Goal: Task Accomplishment & Management: Manage account settings

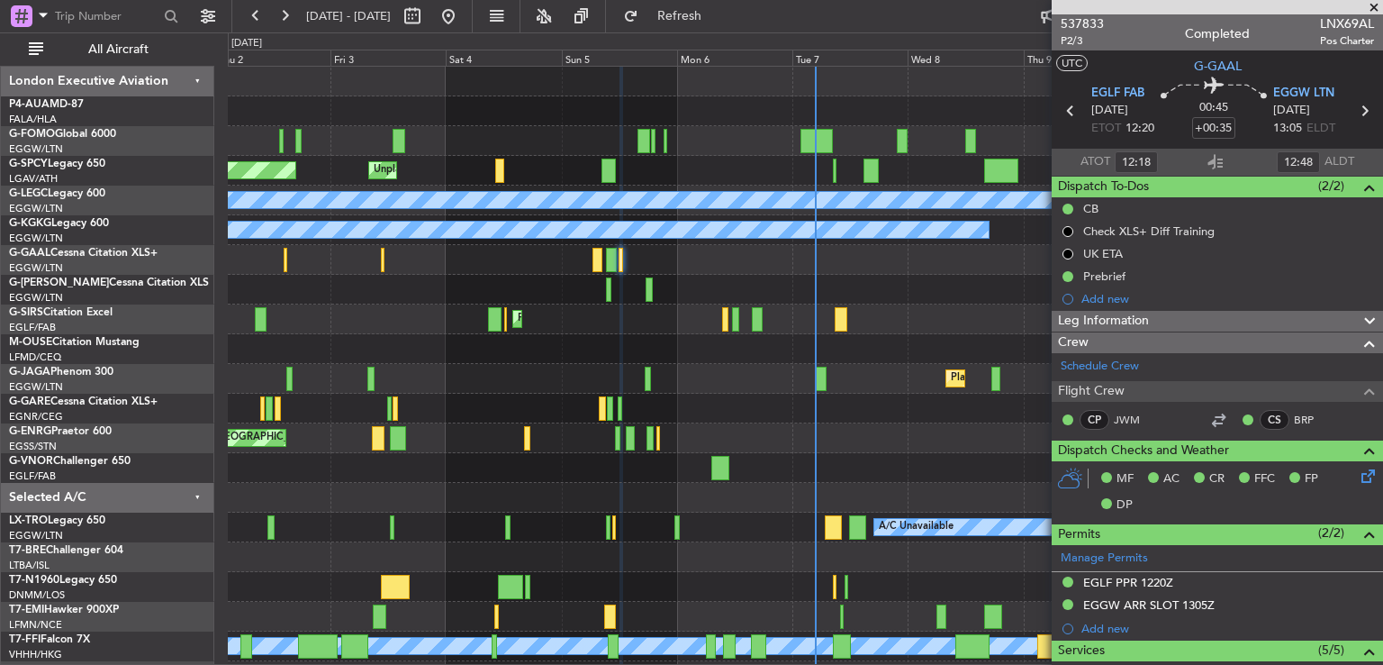
click at [884, 454] on div "Planned Maint [GEOGRAPHIC_DATA] Unplanned Maint [GEOGRAPHIC_DATA] A/C Unavailab…" at bounding box center [805, 423] width 1155 height 713
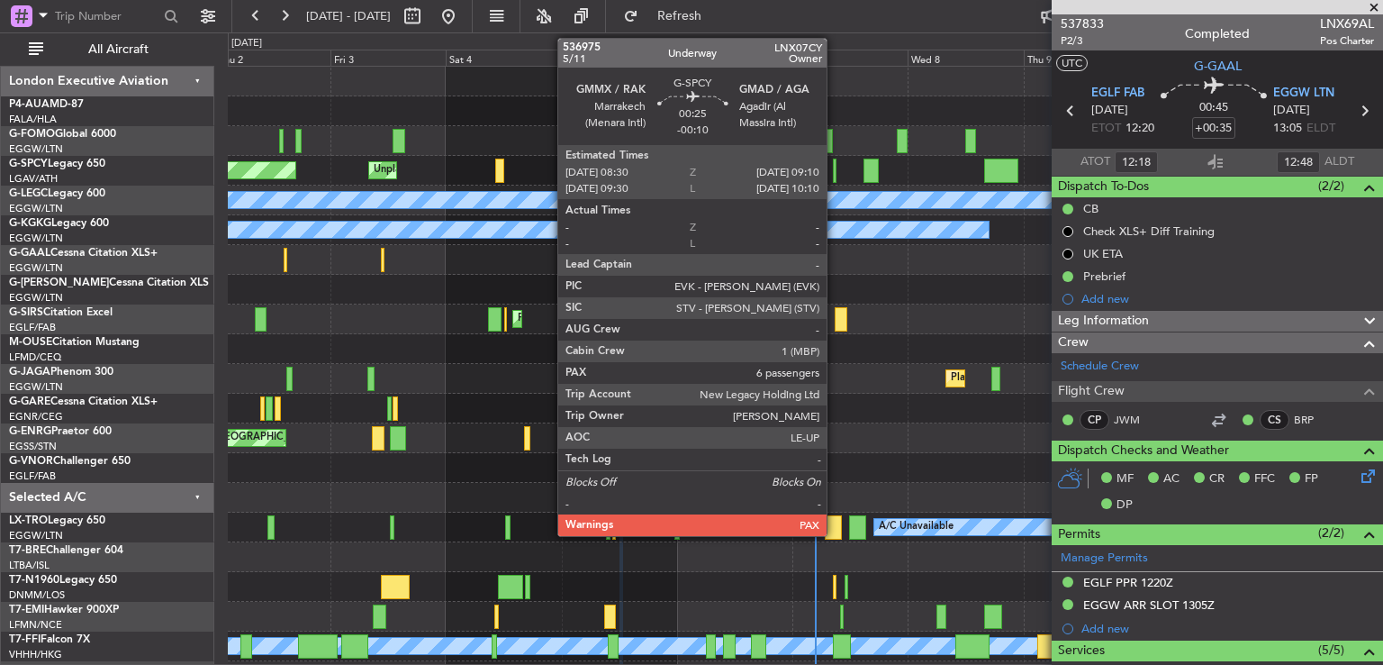
click at [835, 174] on div at bounding box center [835, 170] width 4 height 24
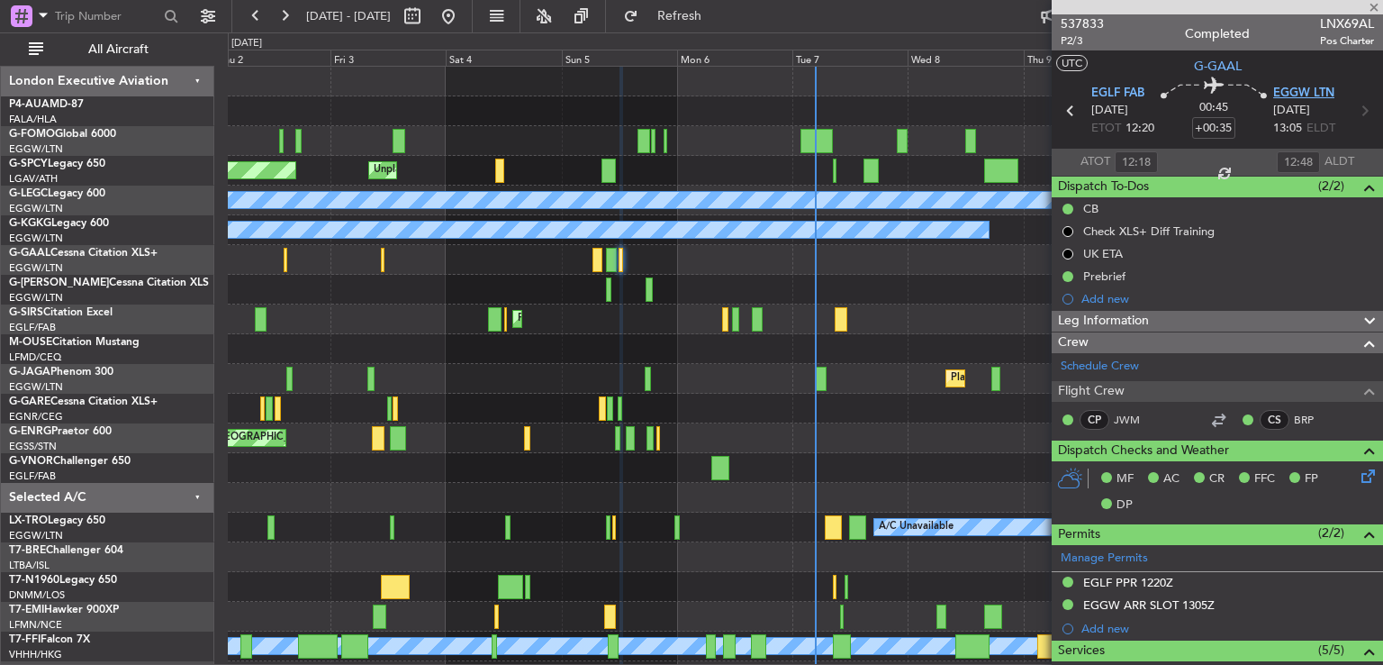
type input "-00:10"
type input "6"
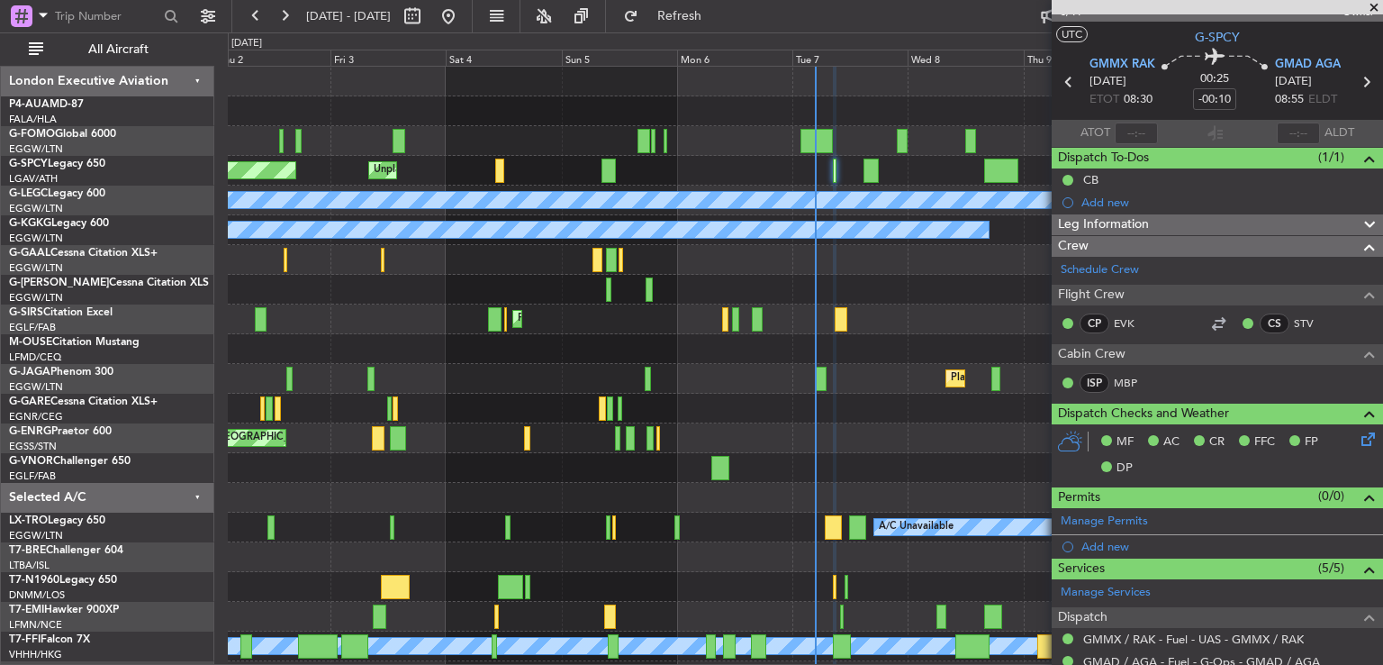
scroll to position [28, 0]
click at [1204, 231] on div "Leg Information" at bounding box center [1217, 225] width 331 height 21
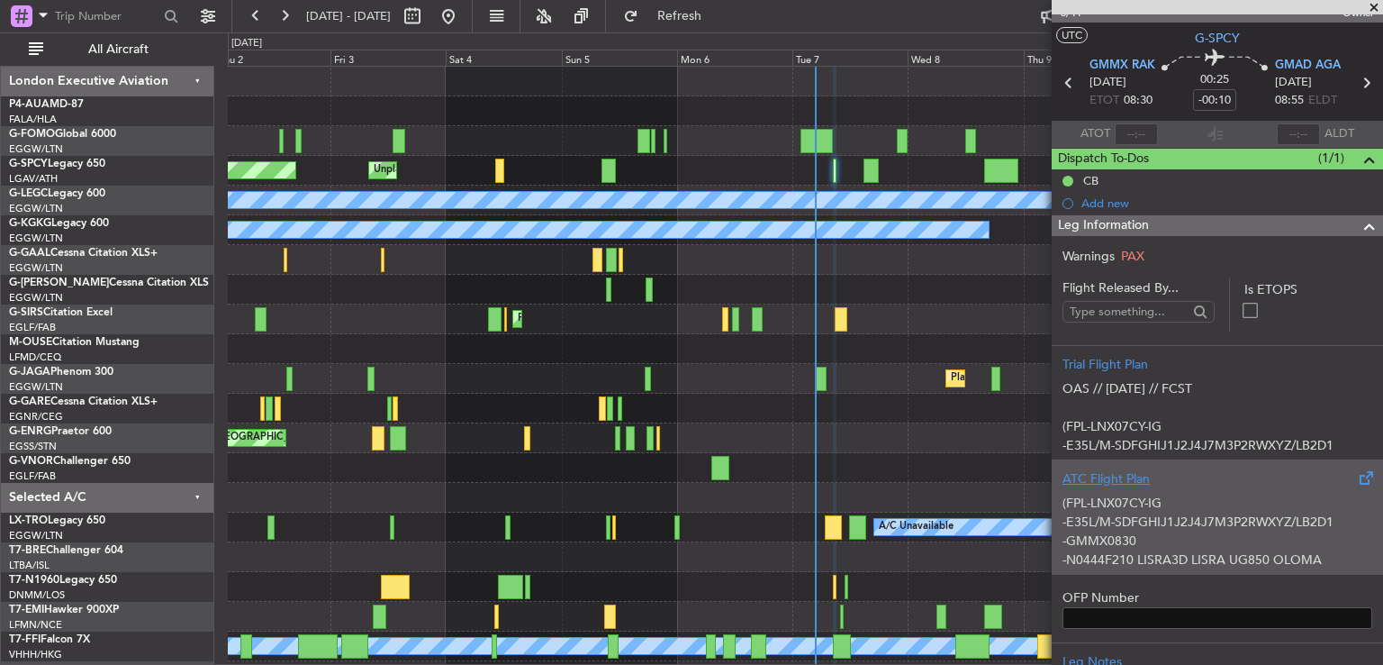
click at [1239, 534] on p "-GMMX0830" at bounding box center [1218, 540] width 310 height 19
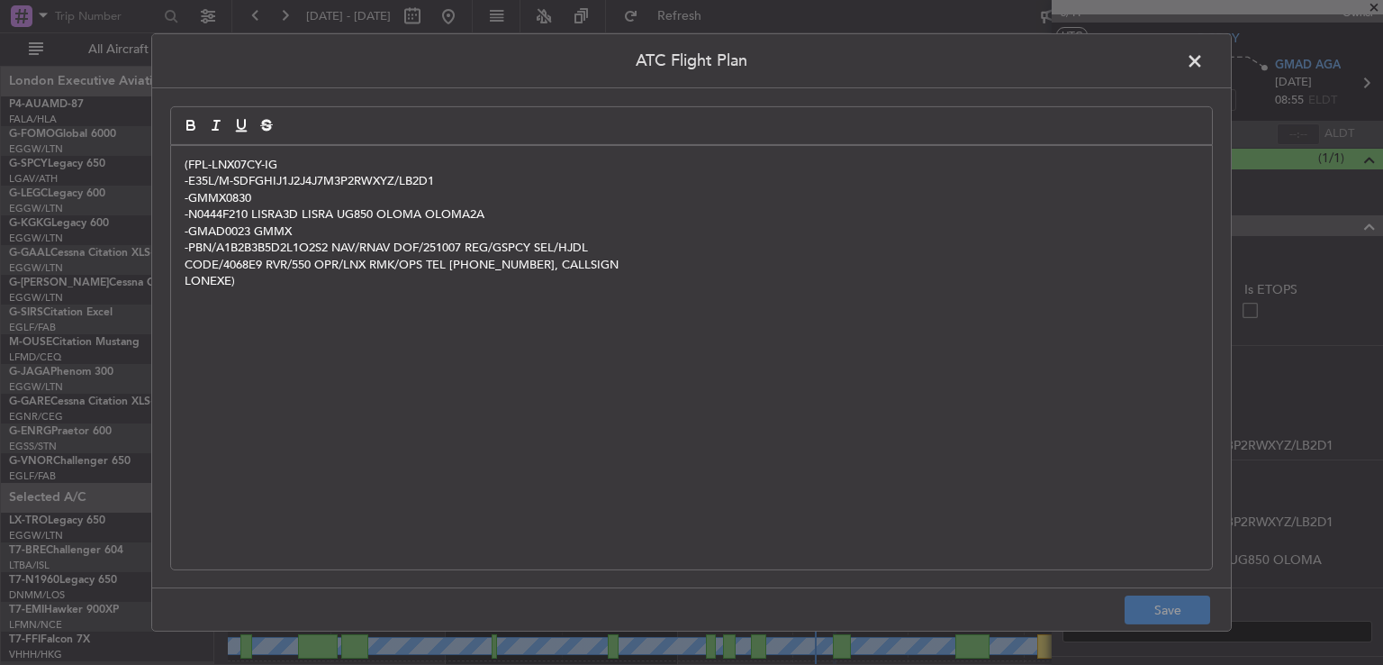
click at [1204, 53] on span at bounding box center [1204, 66] width 0 height 36
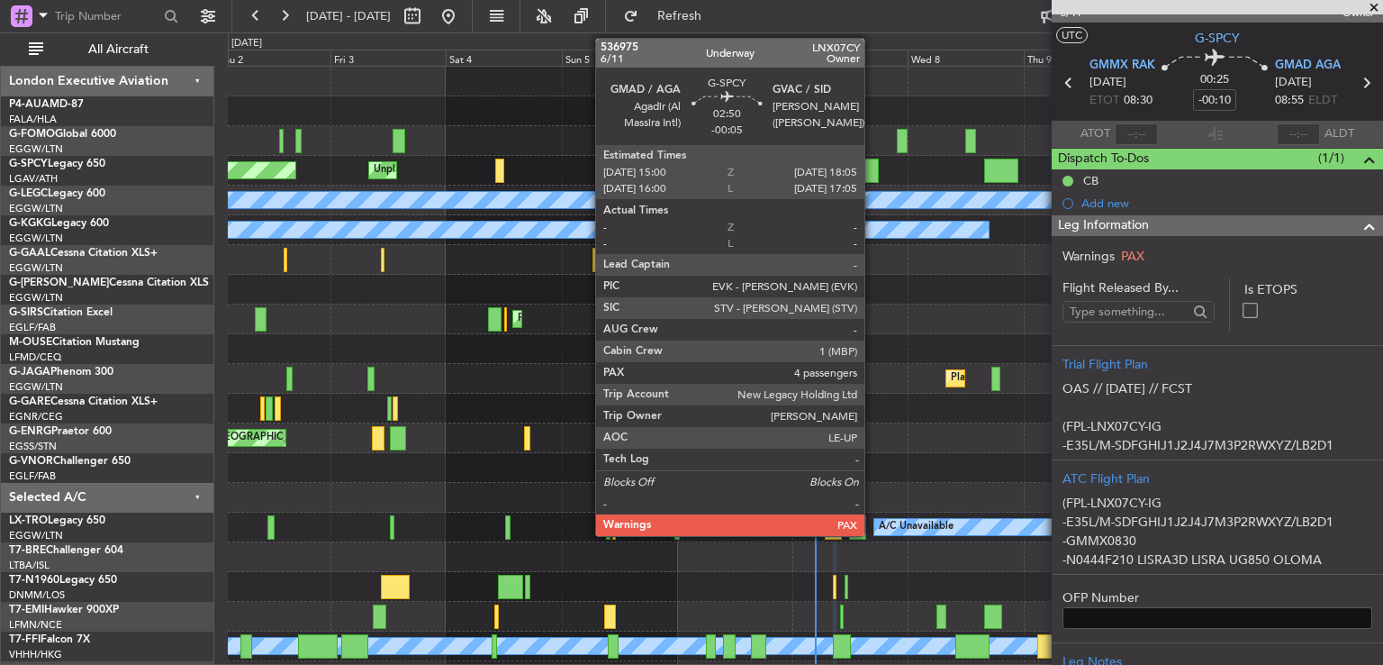
click at [872, 170] on div at bounding box center [871, 170] width 15 height 24
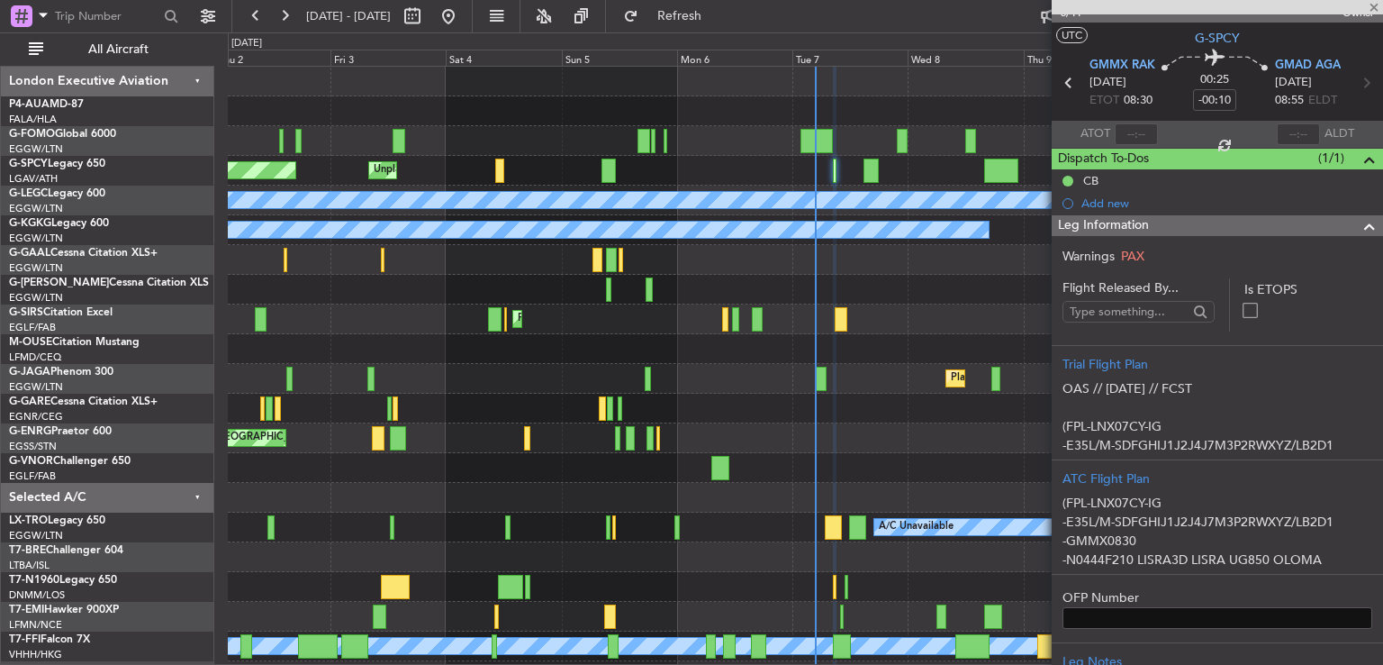
type input "-00:05"
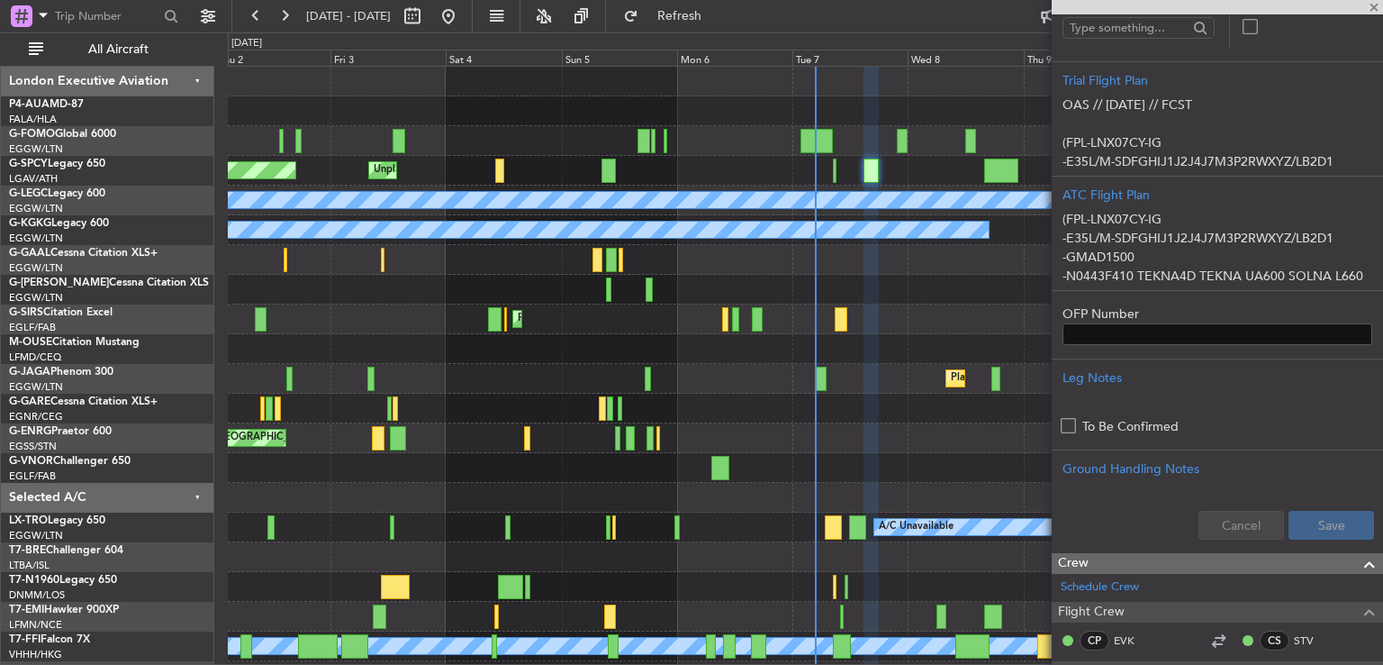
scroll to position [340, 0]
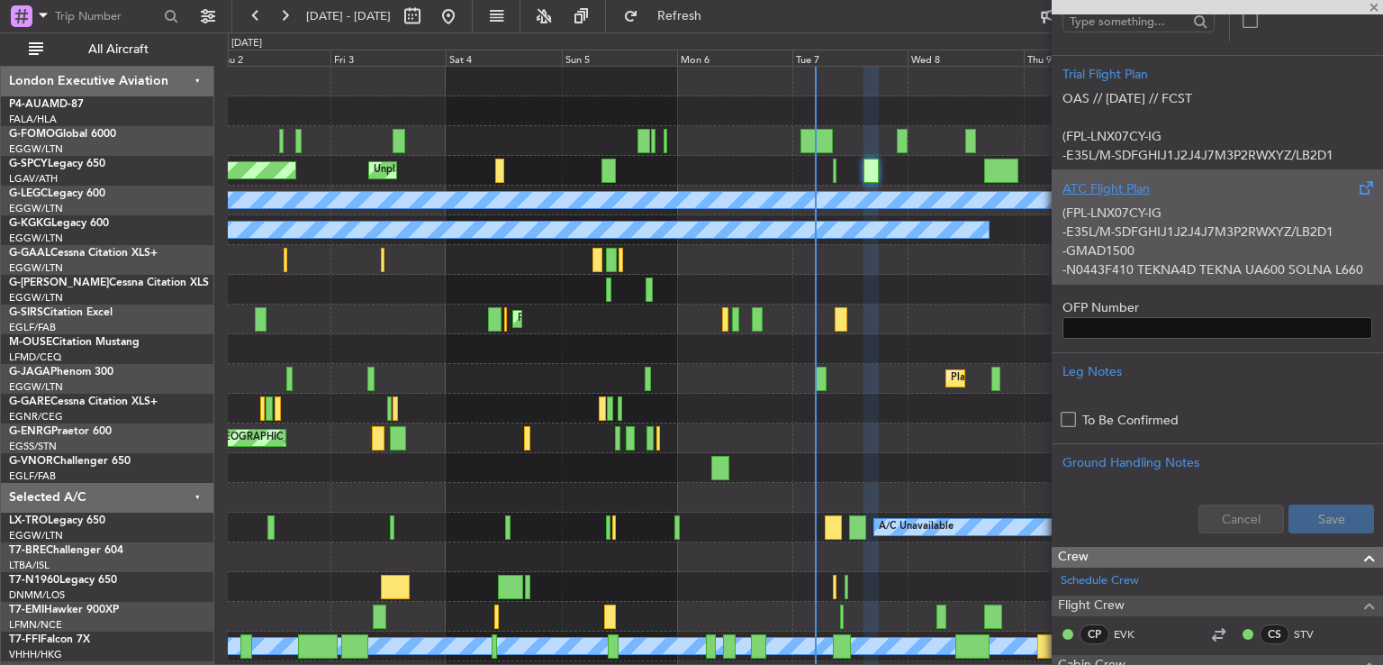
click at [1243, 217] on p "(FPL-LNX07CY-IG" at bounding box center [1218, 213] width 310 height 19
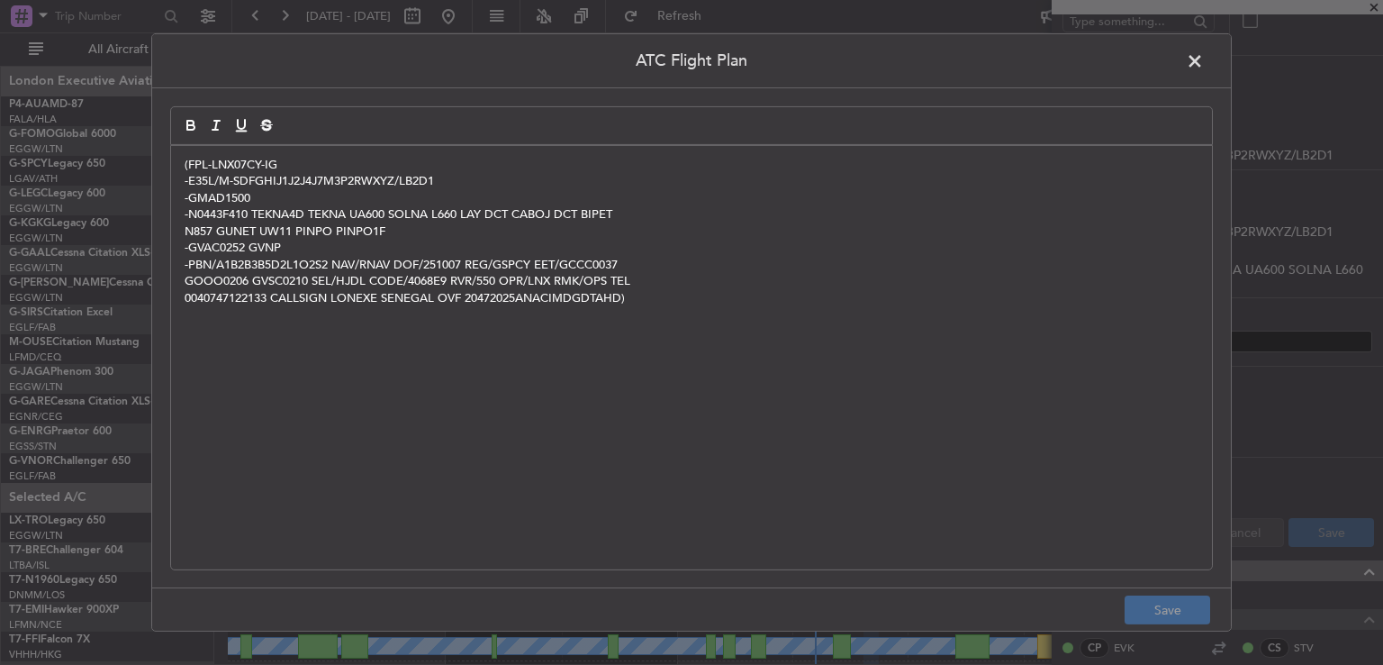
click at [1204, 68] on span at bounding box center [1204, 66] width 0 height 36
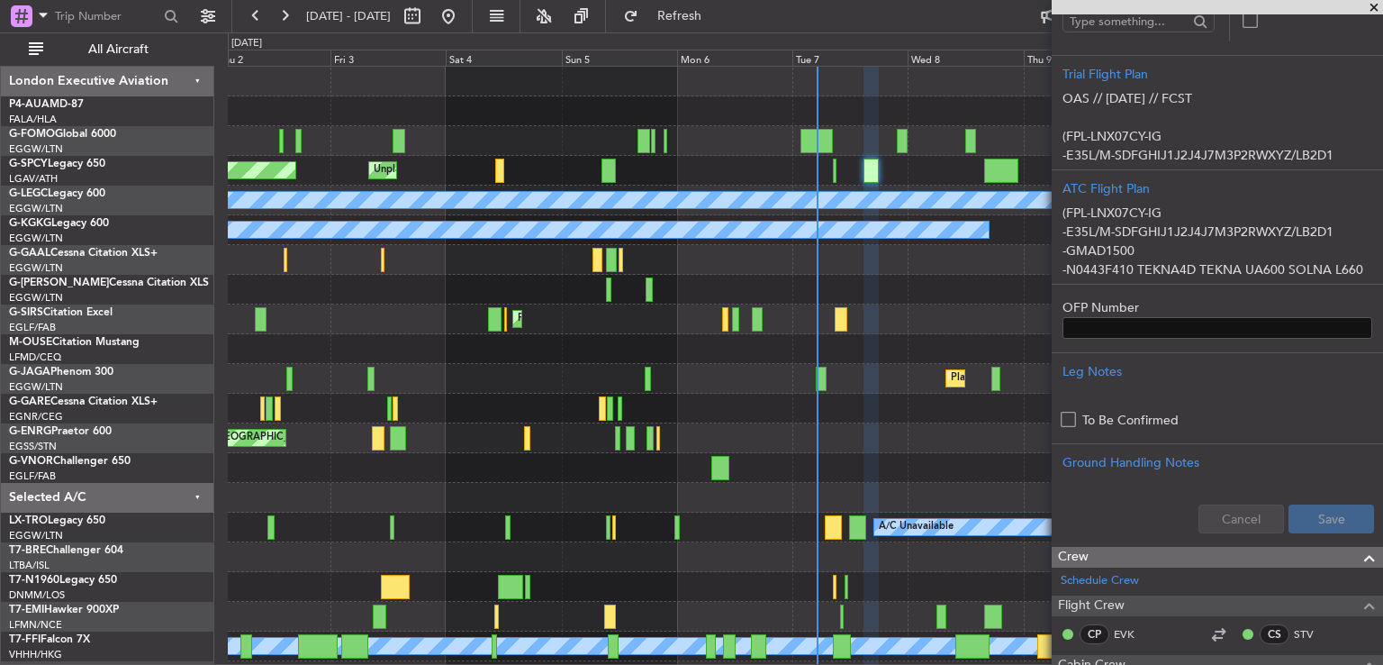
click at [1377, 5] on span at bounding box center [1374, 8] width 18 height 16
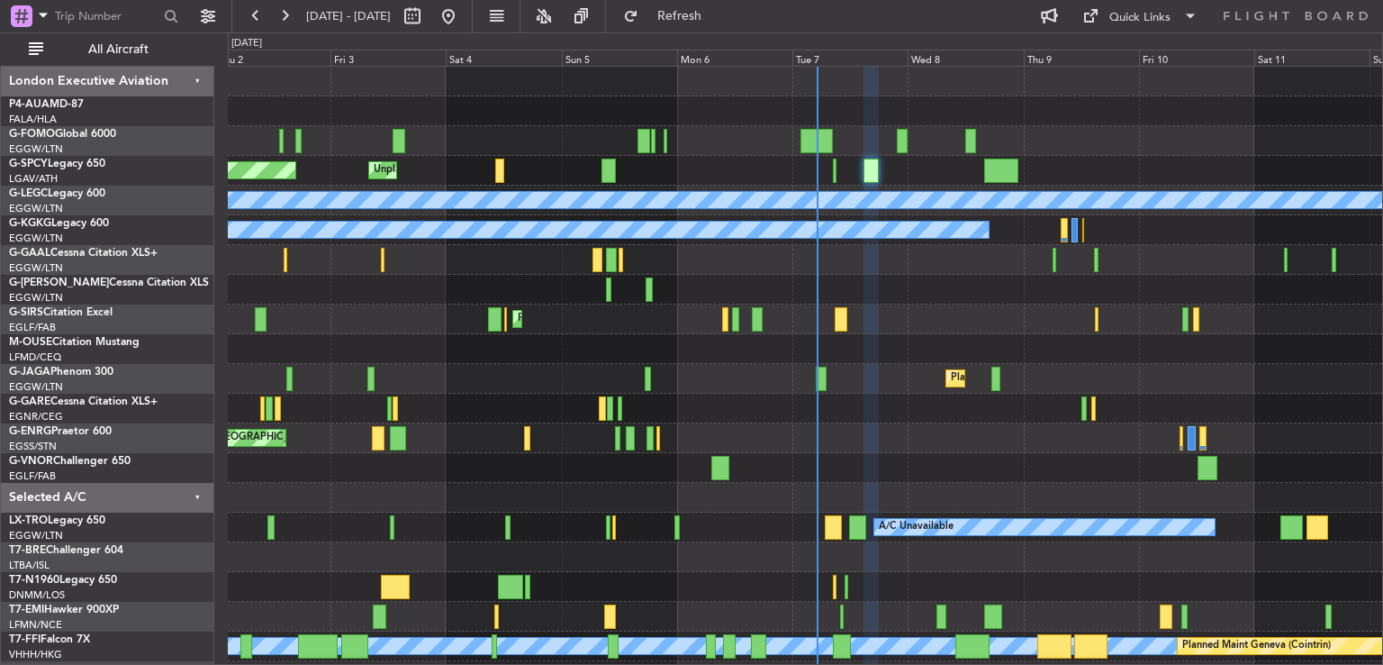
type input "0"
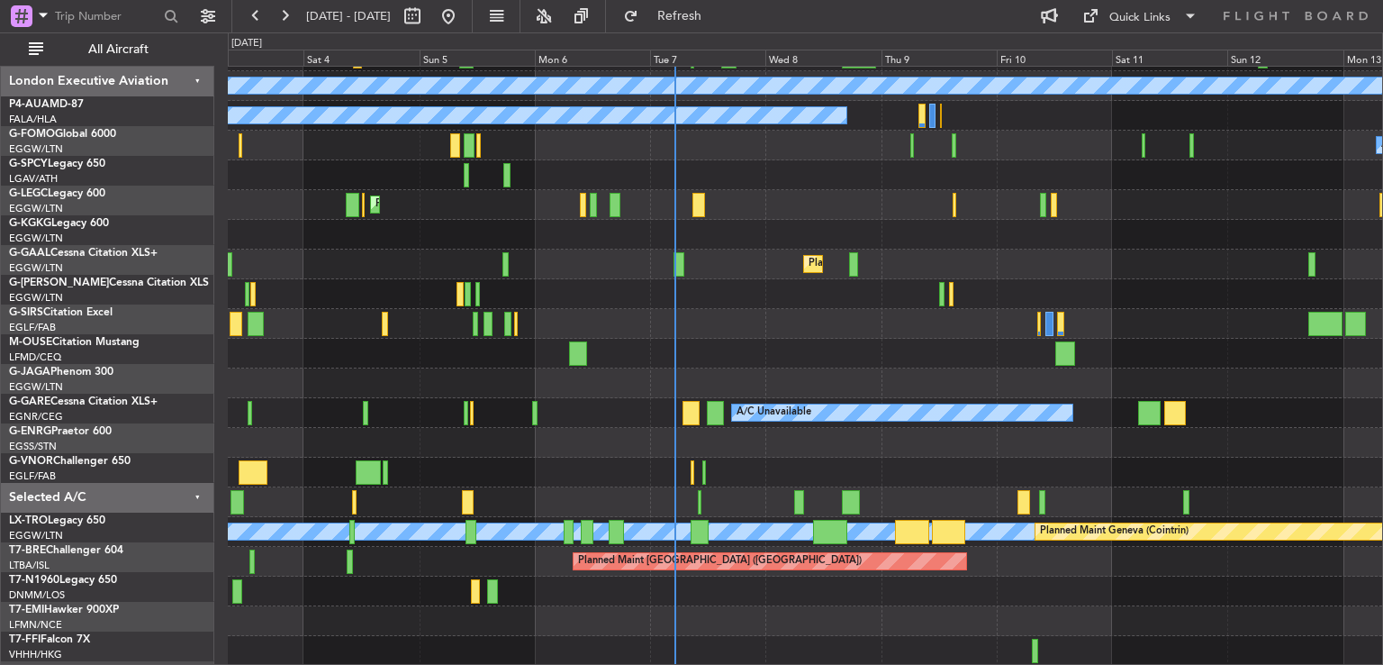
scroll to position [114, 0]
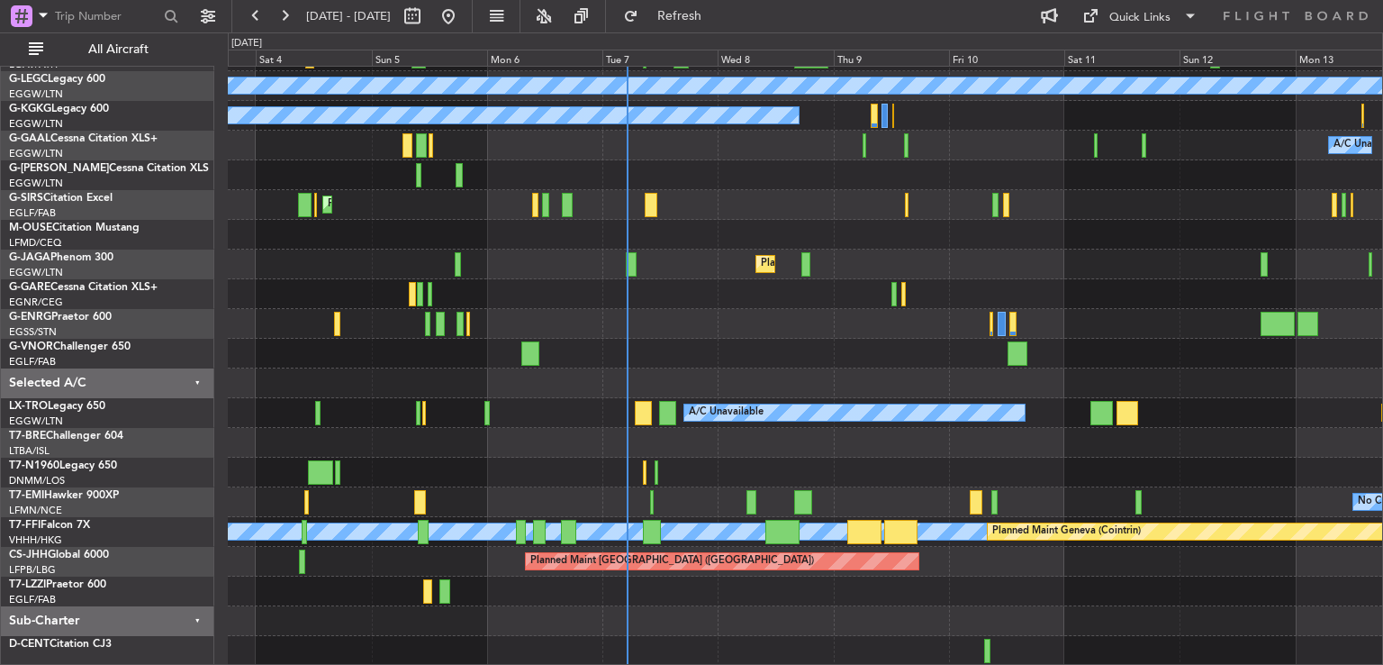
click at [829, 339] on div "Unplanned Maint [GEOGRAPHIC_DATA] Planned Maint [GEOGRAPHIC_DATA] A/C Unavailab…" at bounding box center [805, 308] width 1155 height 713
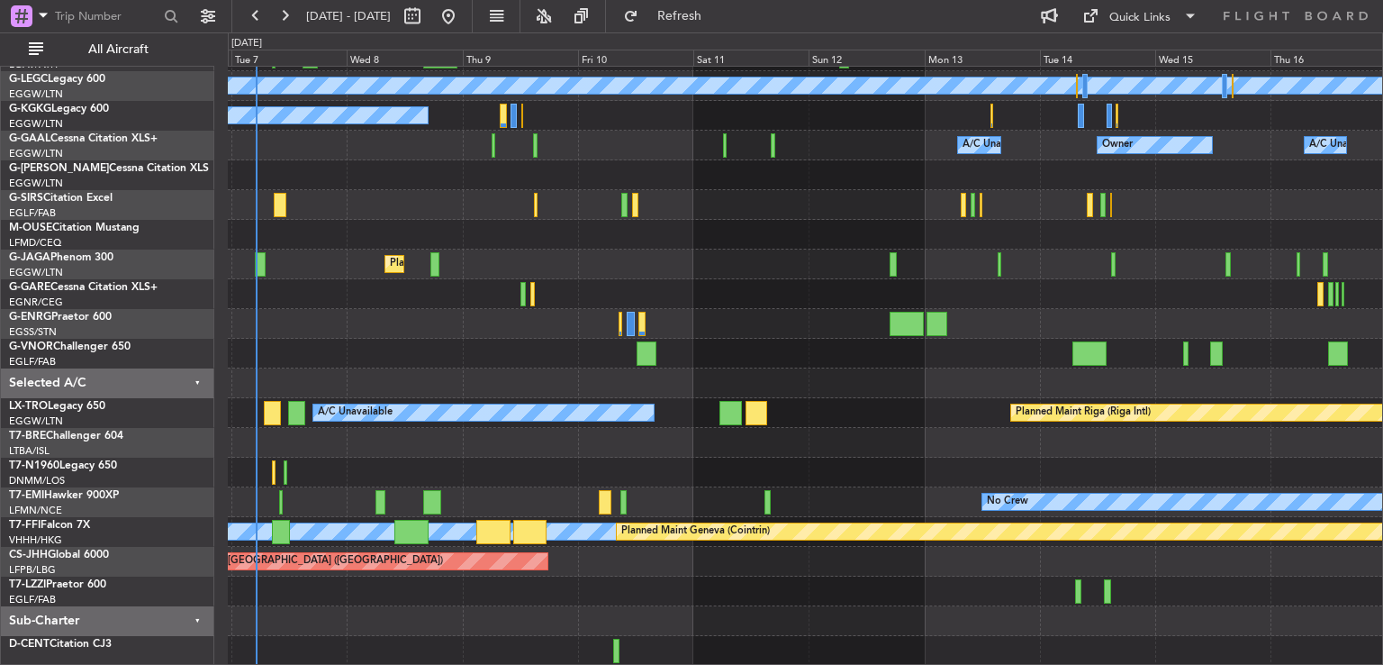
click at [566, 345] on div at bounding box center [805, 354] width 1155 height 30
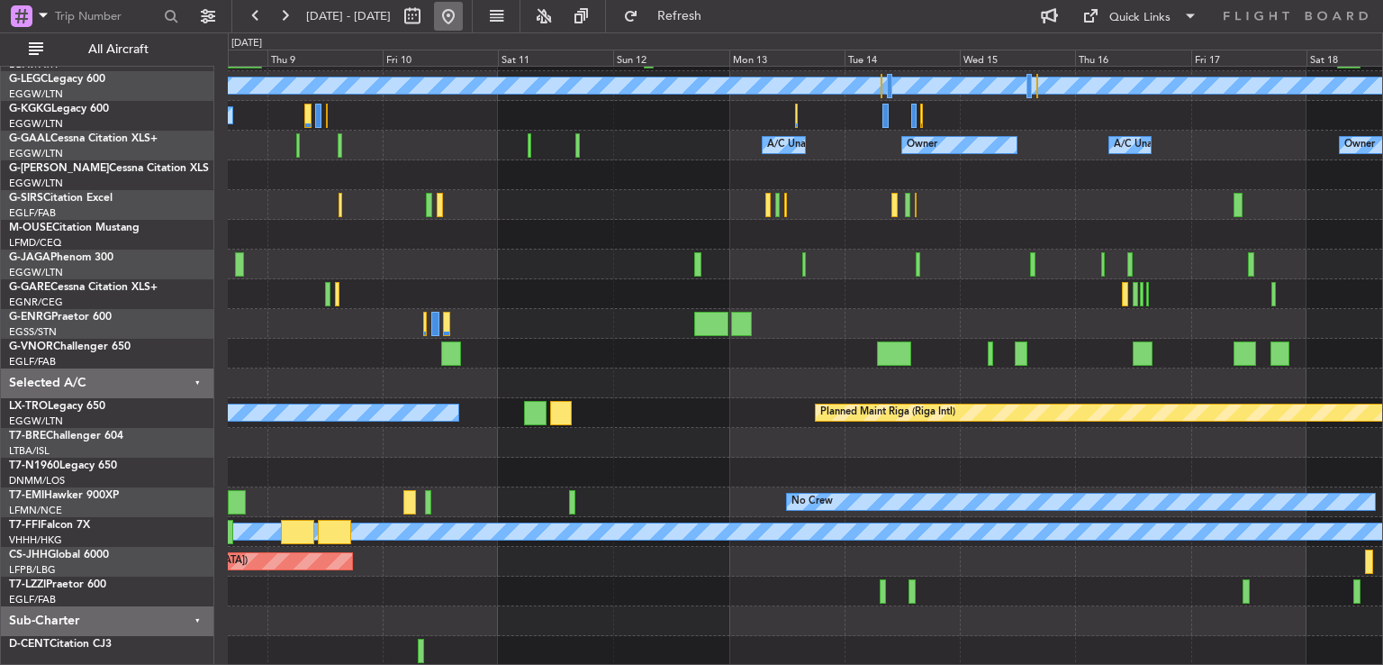
click at [463, 23] on button at bounding box center [448, 16] width 29 height 29
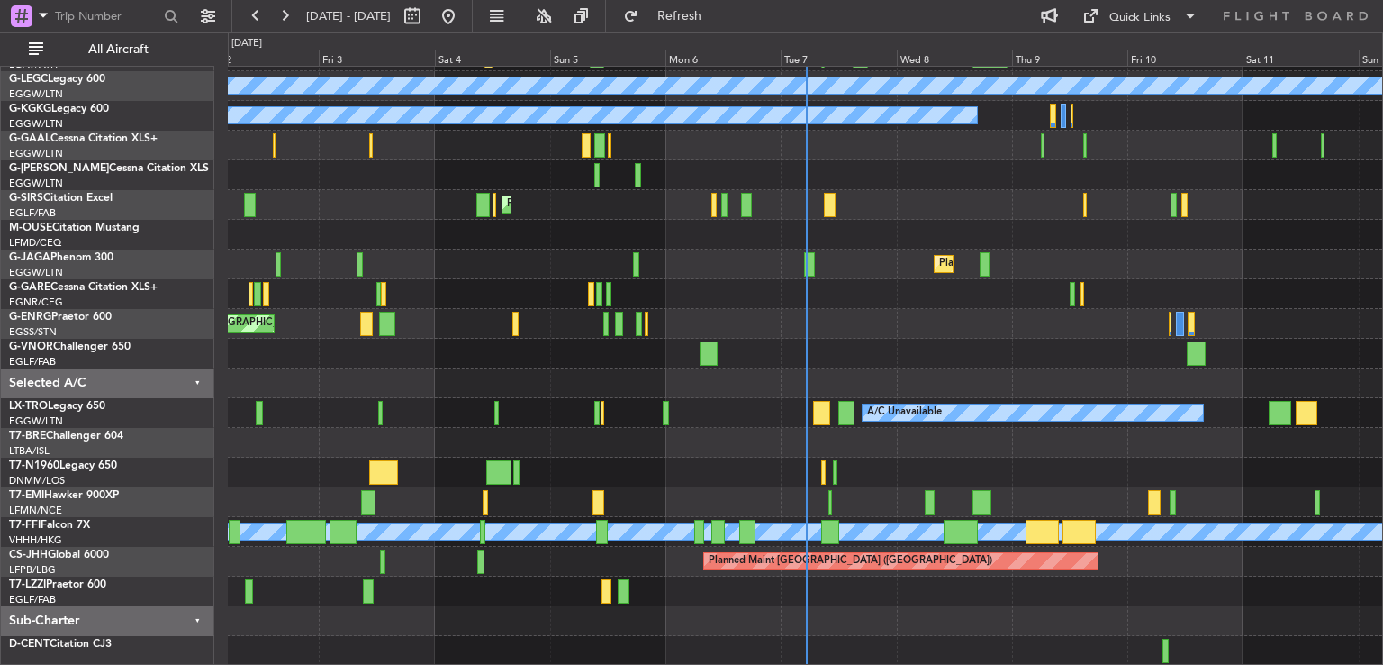
click at [896, 0] on html "[DATE] - [DATE] Refresh Quick Links All Aircraft Unplanned Maint [GEOGRAPHIC_DA…" at bounding box center [691, 332] width 1383 height 665
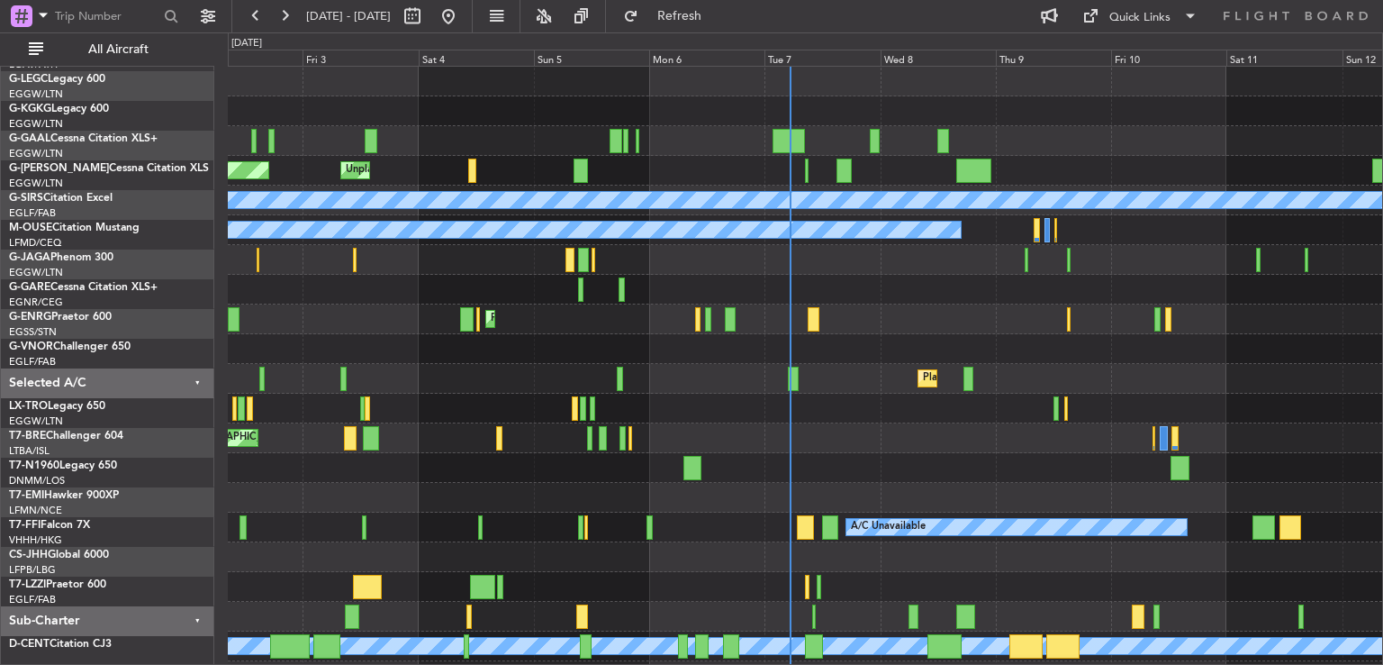
scroll to position [0, 0]
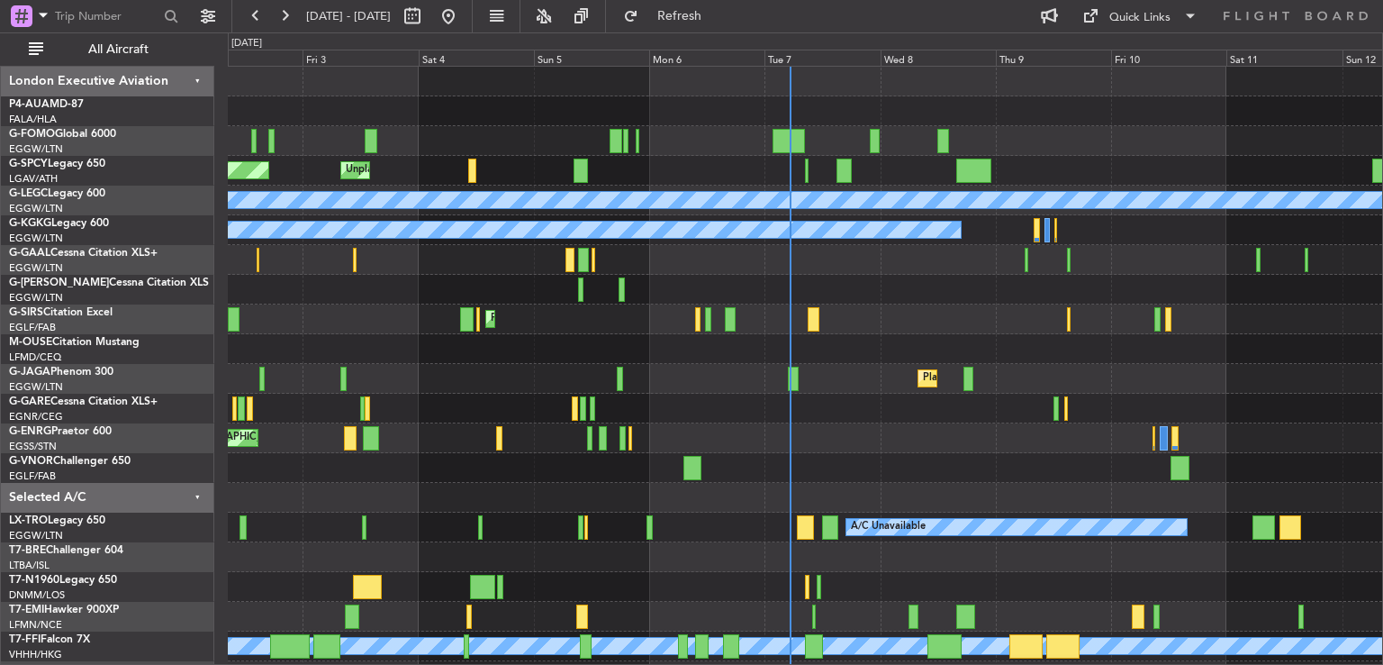
click at [865, 303] on div at bounding box center [805, 290] width 1155 height 30
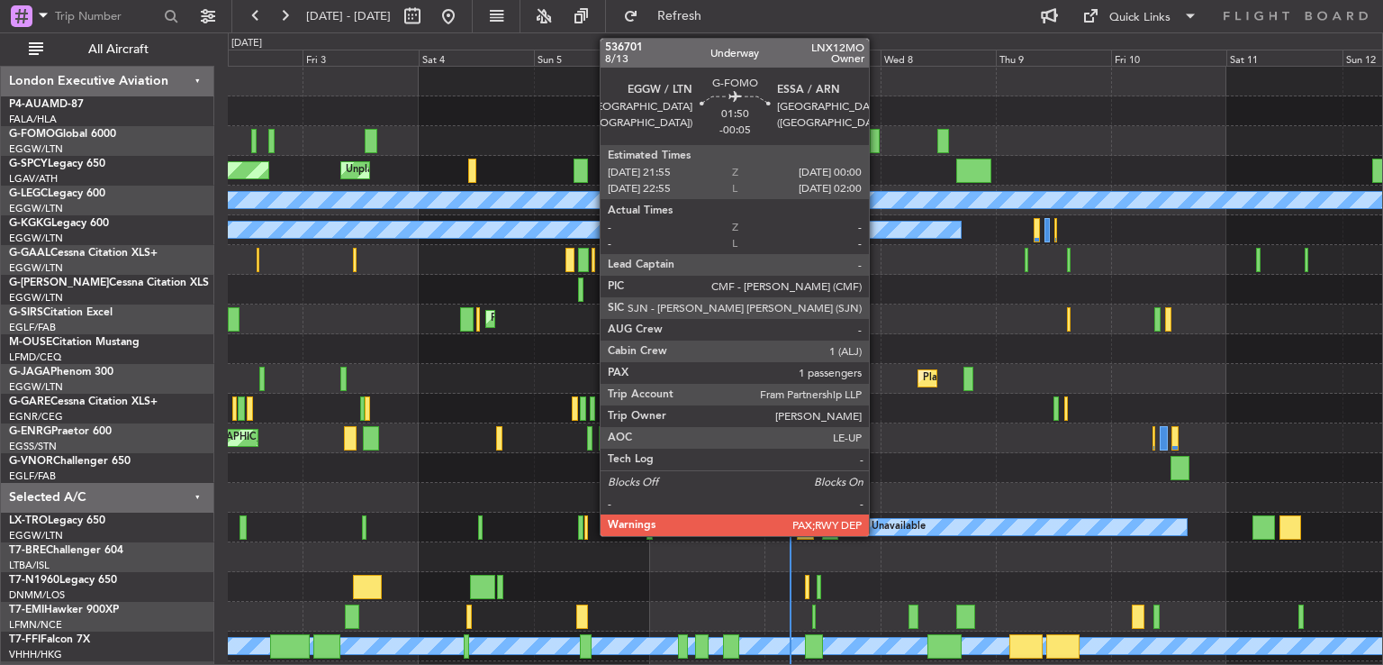
click at [877, 150] on div at bounding box center [875, 141] width 11 height 24
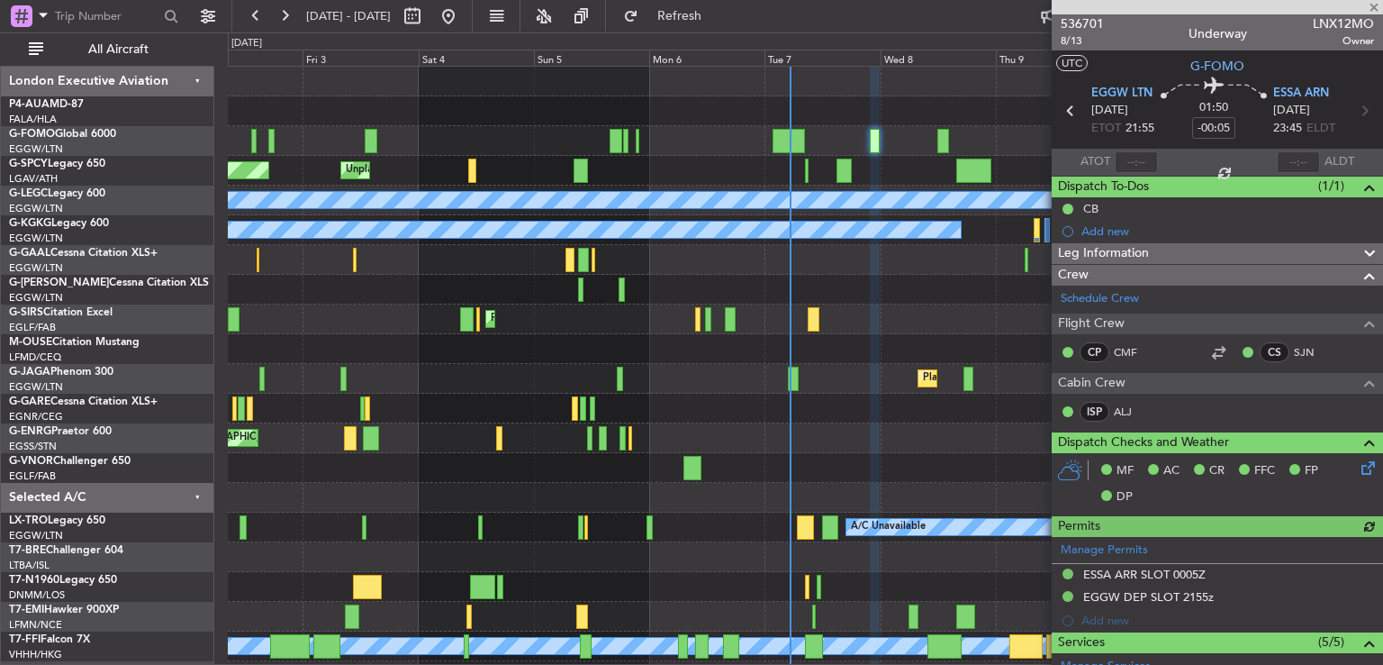
scroll to position [461, 0]
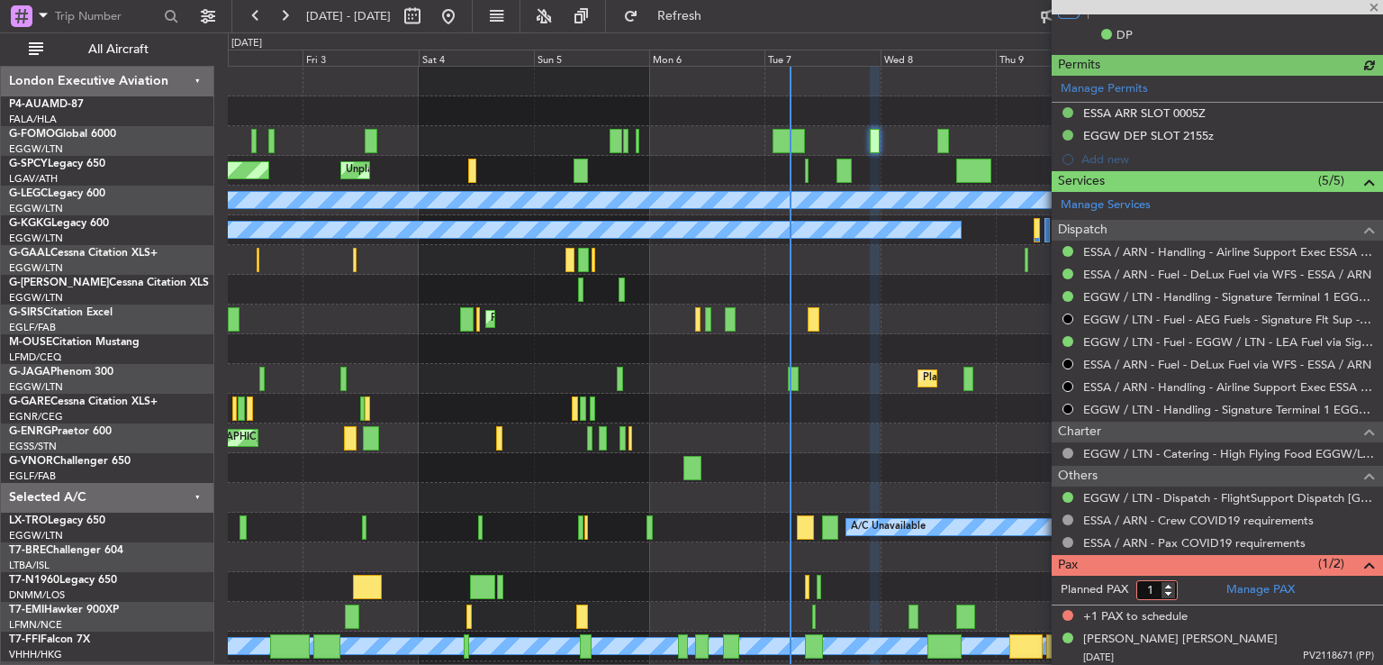
type input "1"
click at [1168, 588] on input "1" at bounding box center [1157, 590] width 41 height 20
click at [1208, 583] on form "Planned PAX 1" at bounding box center [1135, 589] width 166 height 29
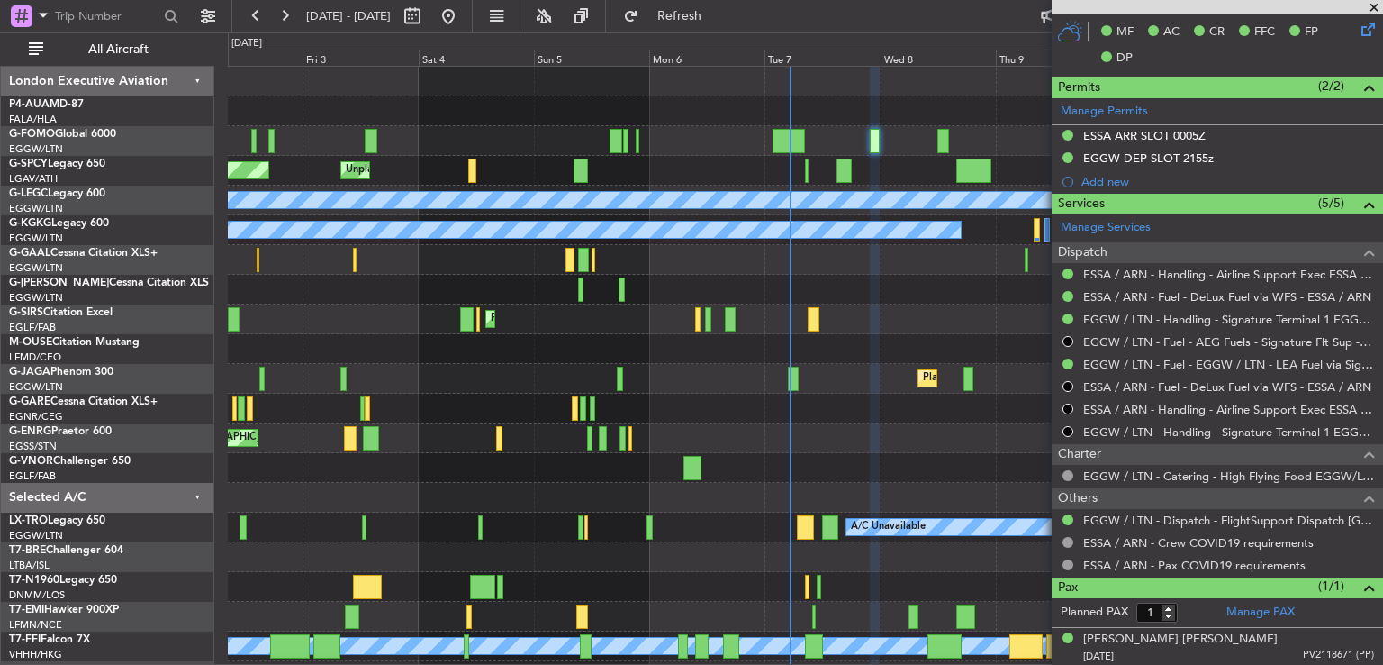
click at [1375, 6] on span at bounding box center [1374, 8] width 18 height 16
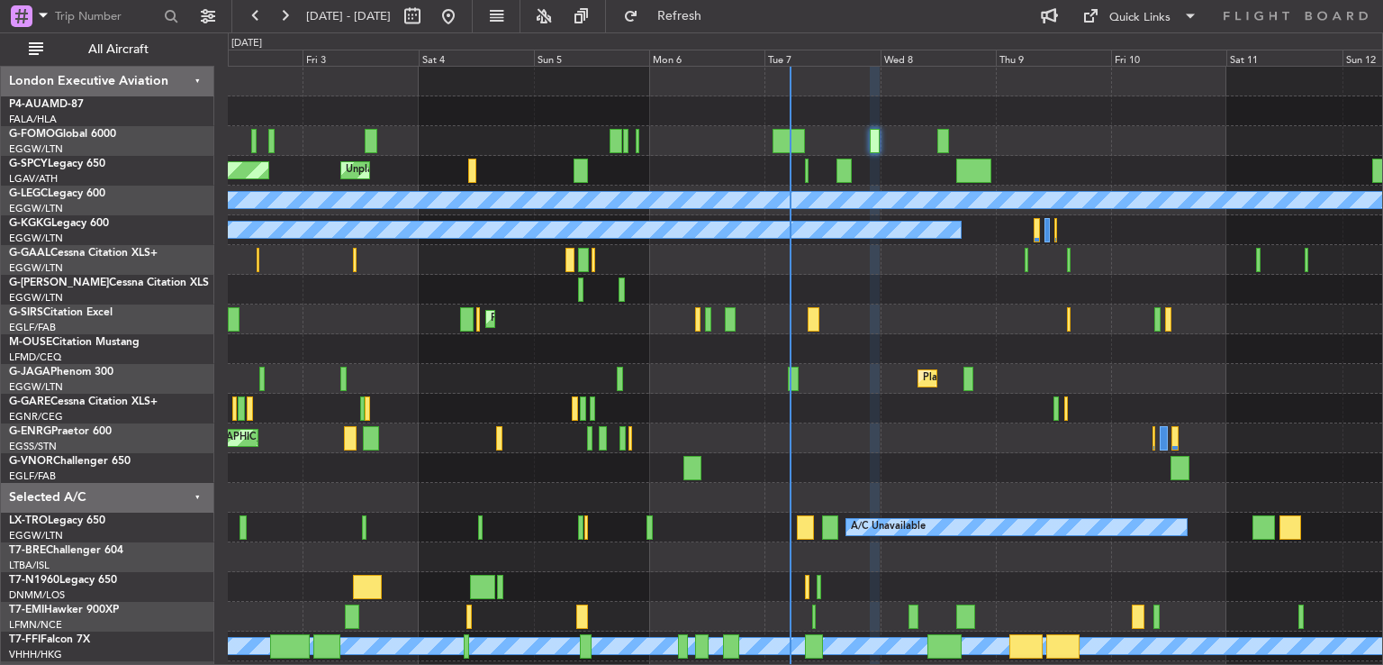
type input "0"
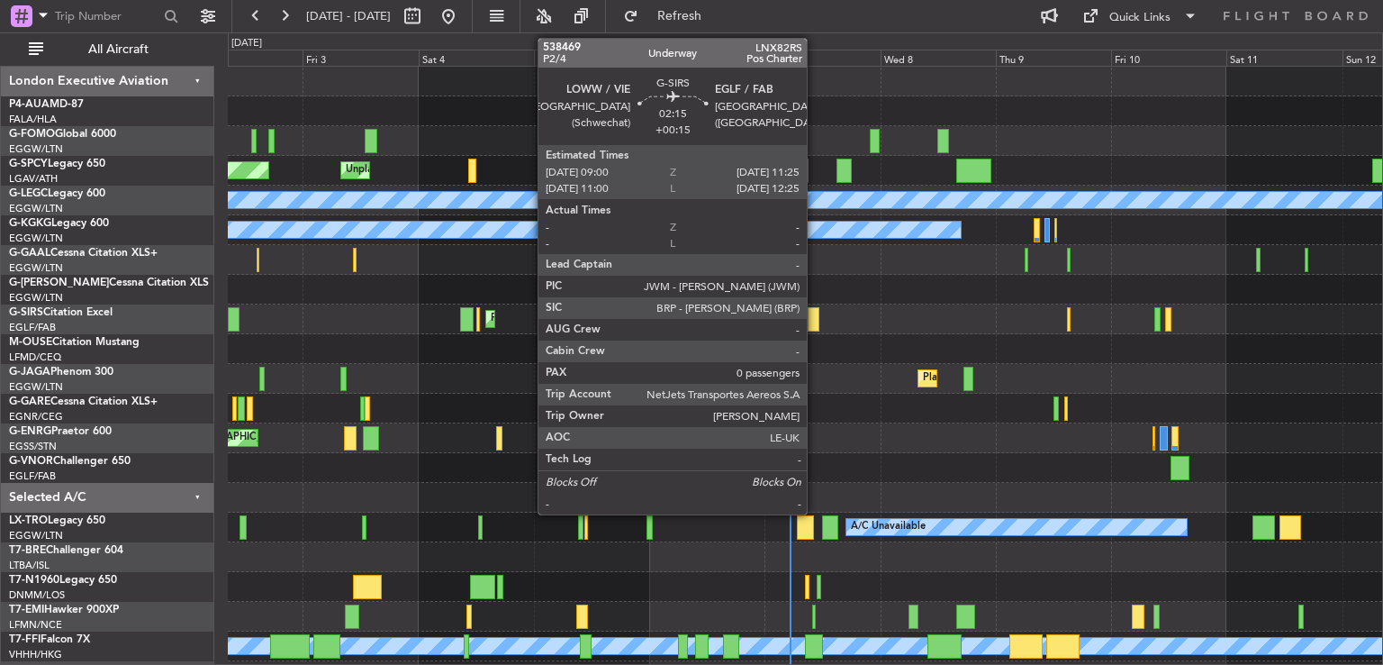
click at [815, 323] on div at bounding box center [814, 319] width 12 height 24
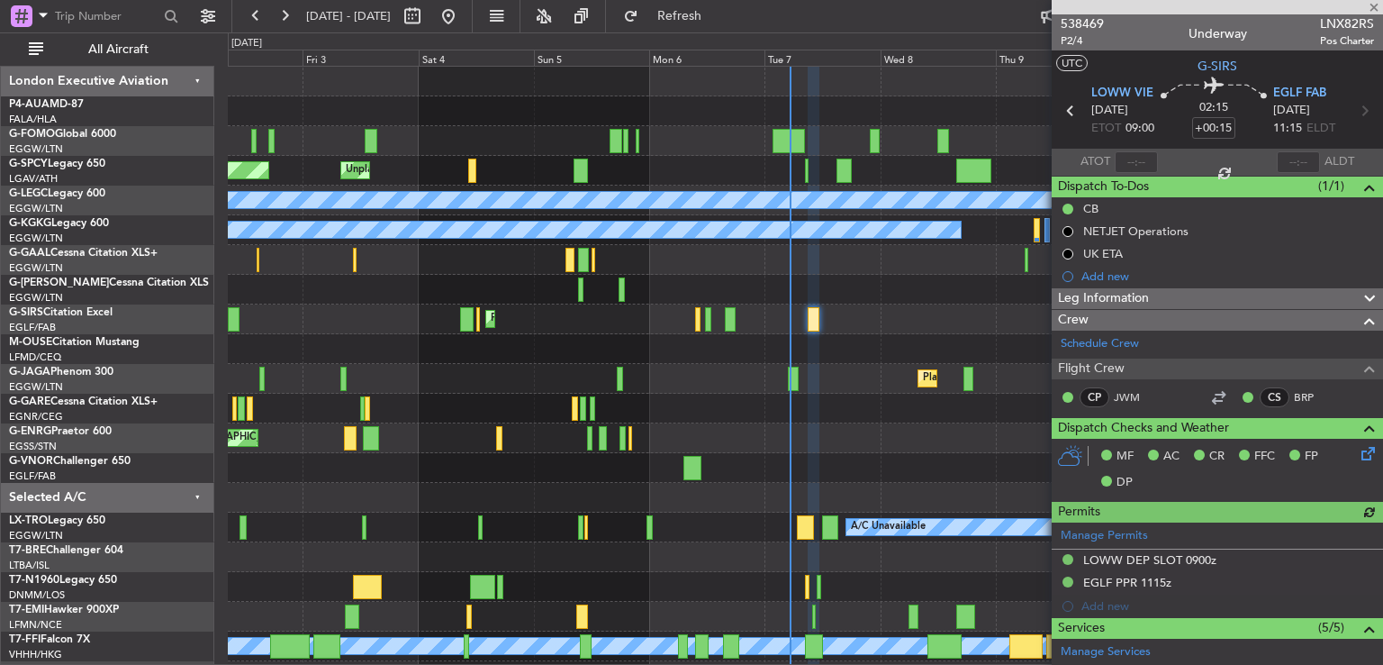
scroll to position [69, 0]
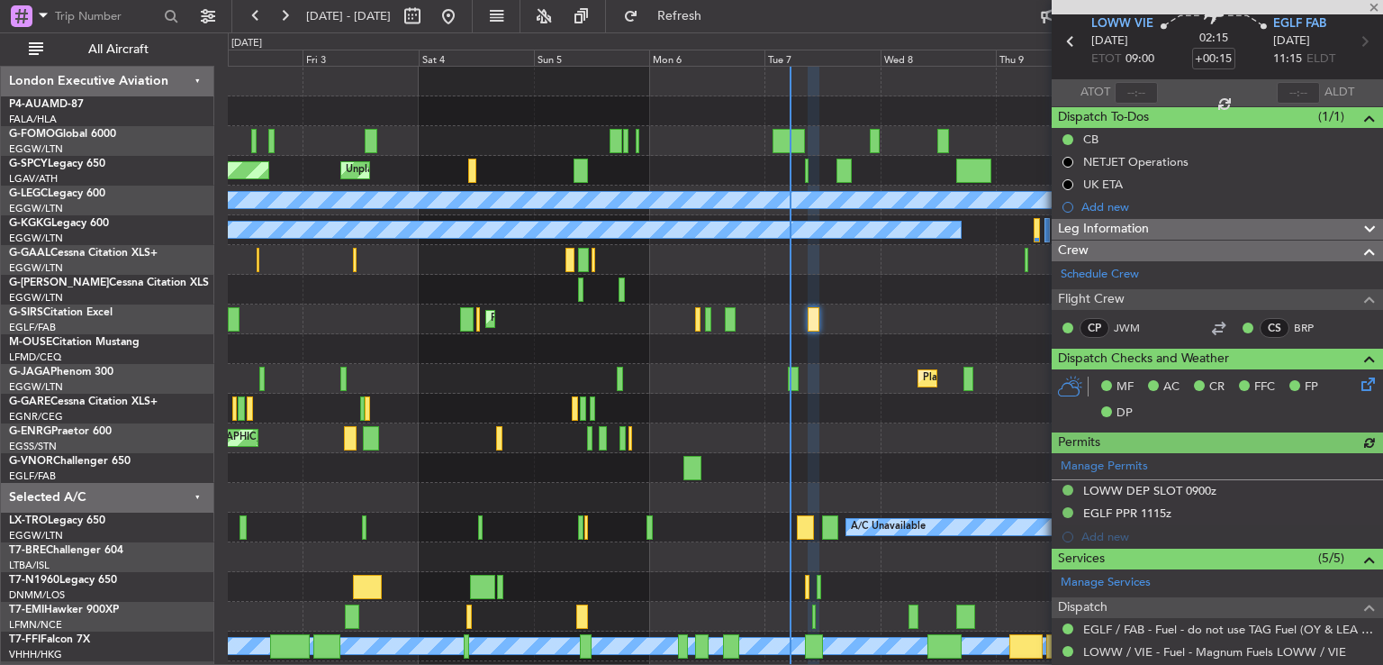
click at [1178, 224] on div "Leg Information" at bounding box center [1217, 229] width 331 height 21
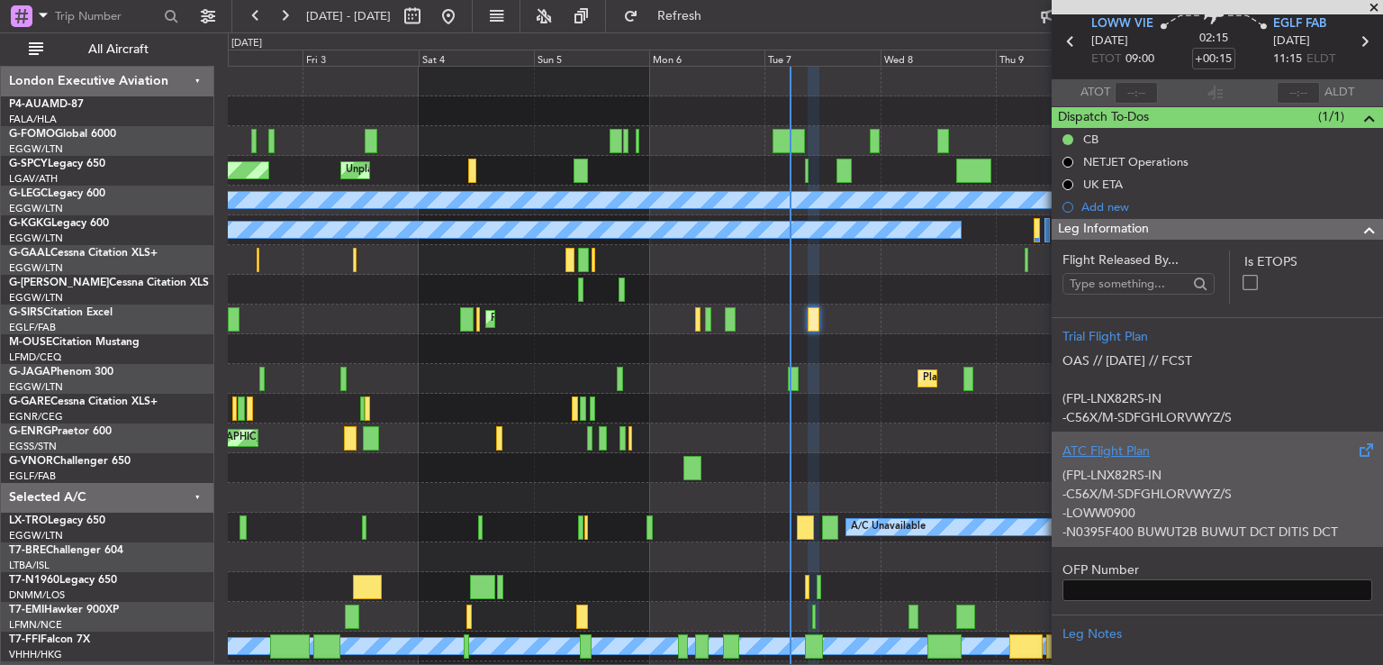
click at [1211, 460] on div "(FPL-LNX82RS-IN -C56X/M-SDFGHLORVWYZ/S -LOWW0900 -N0395F400 BUWUT2B BUWUT DCT D…" at bounding box center [1218, 498] width 310 height 77
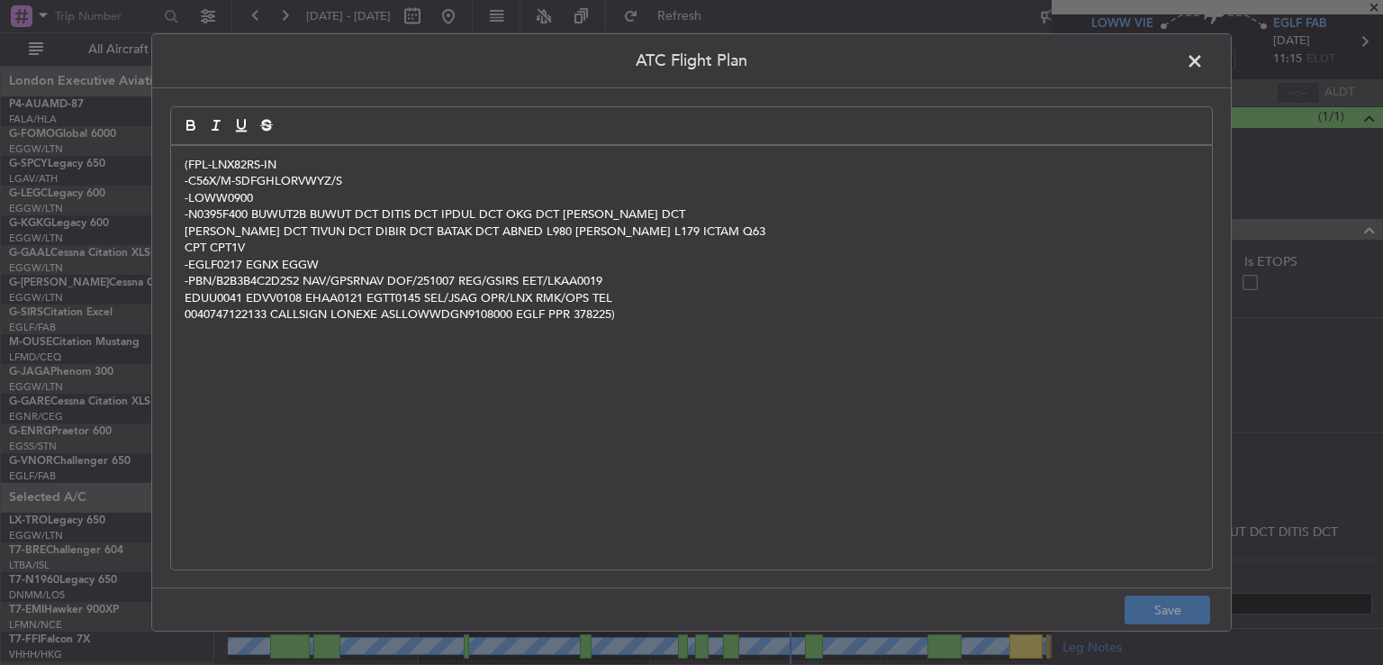
click at [1204, 61] on span at bounding box center [1204, 66] width 0 height 36
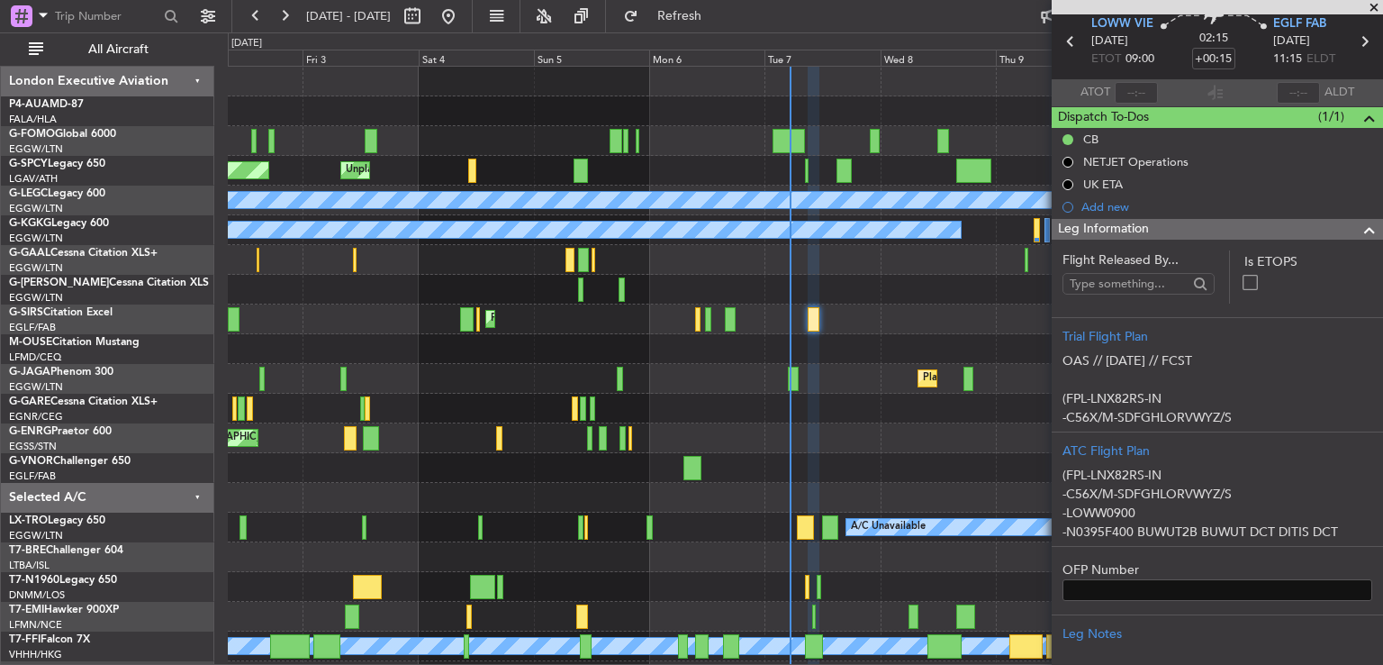
click at [1375, 6] on span at bounding box center [1374, 8] width 18 height 16
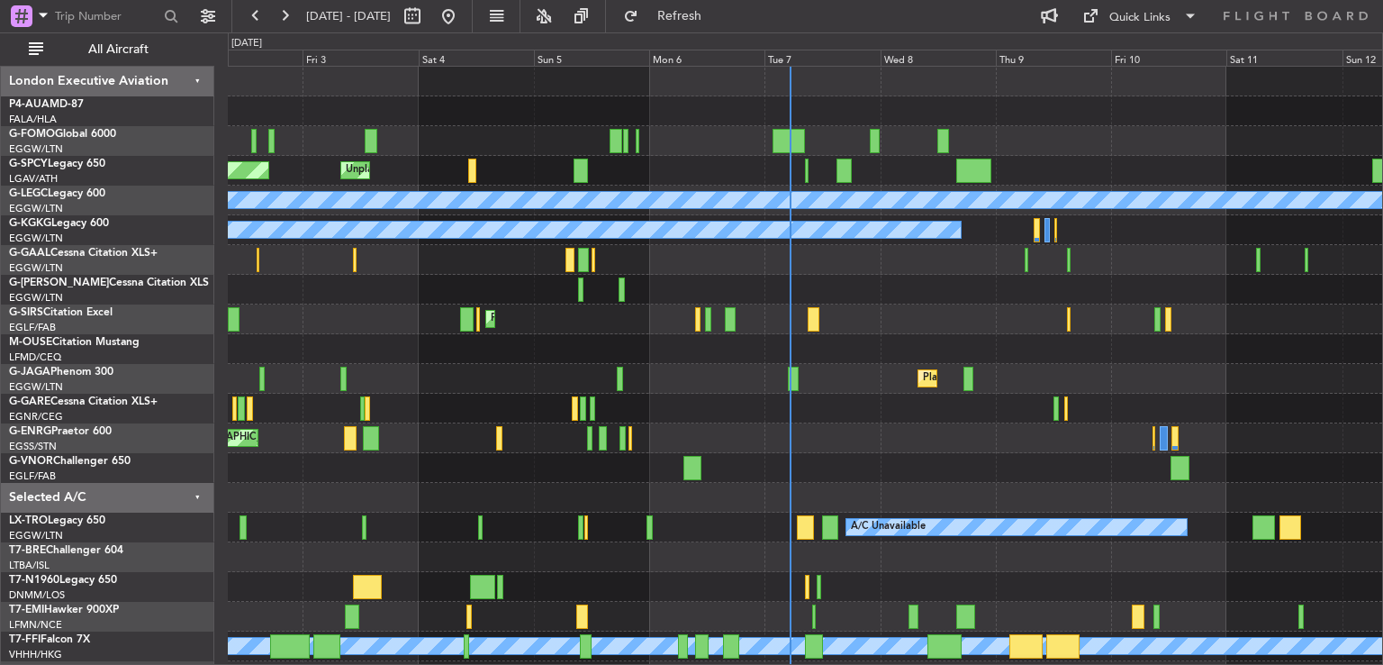
scroll to position [0, 0]
